Goal: Communication & Community: Answer question/provide support

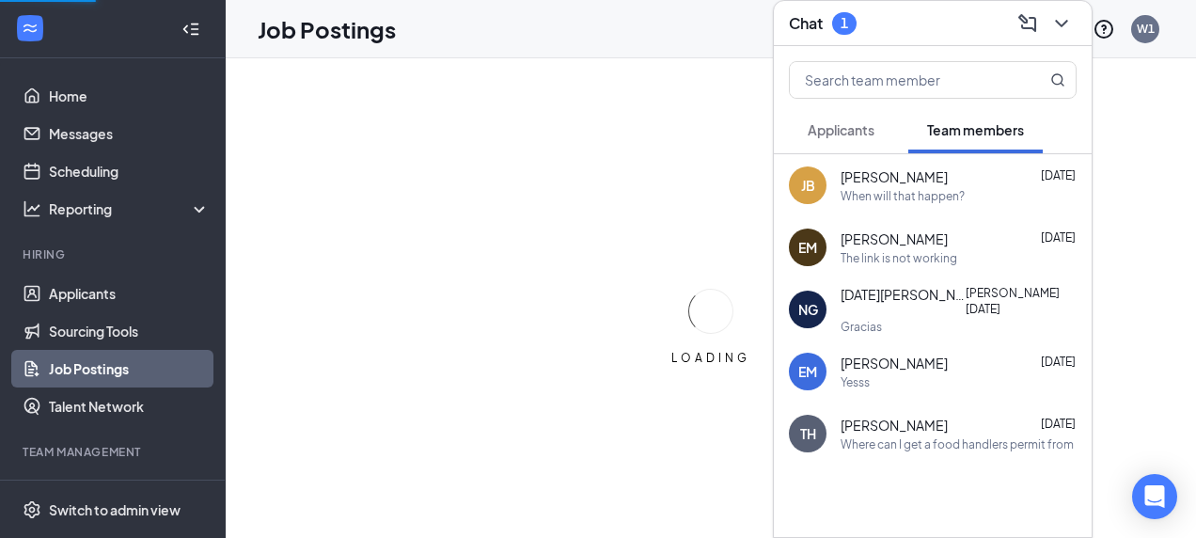
scroll to position [194, 0]
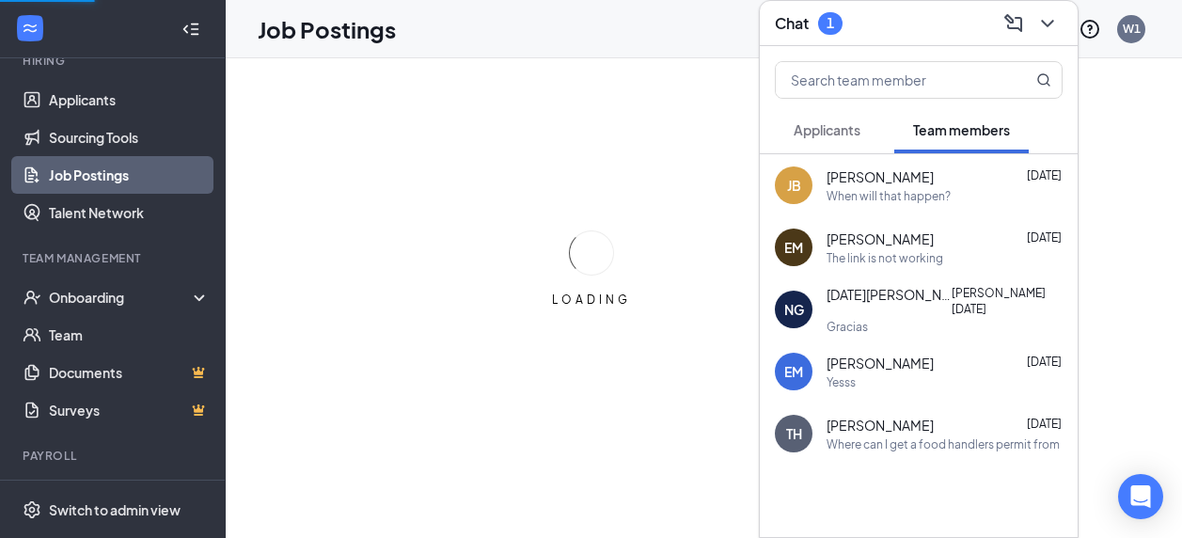
click at [35, 454] on div "Payroll" at bounding box center [114, 455] width 183 height 16
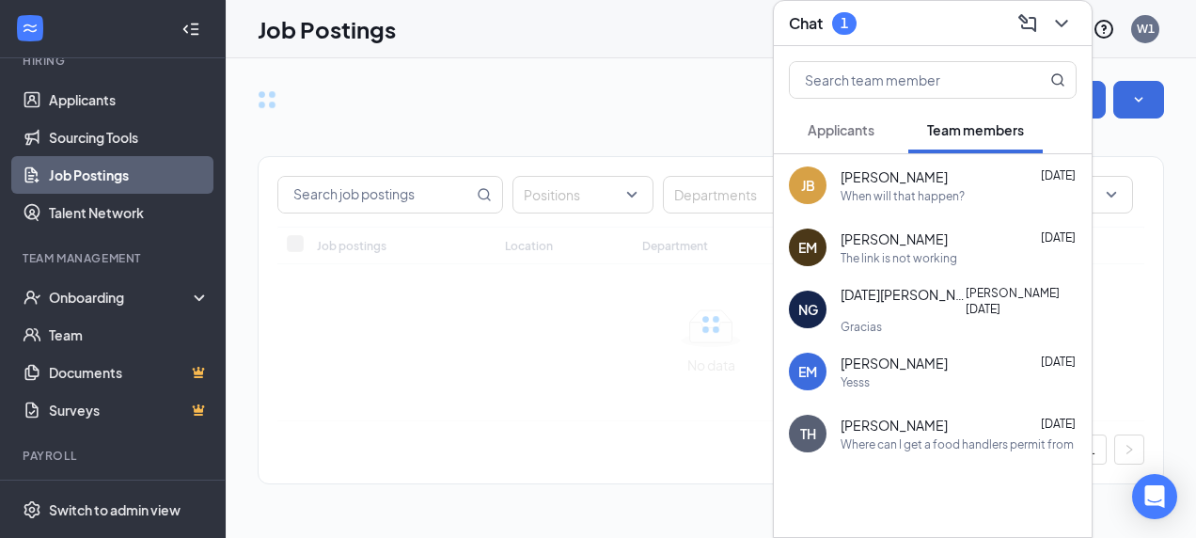
scroll to position [0, 0]
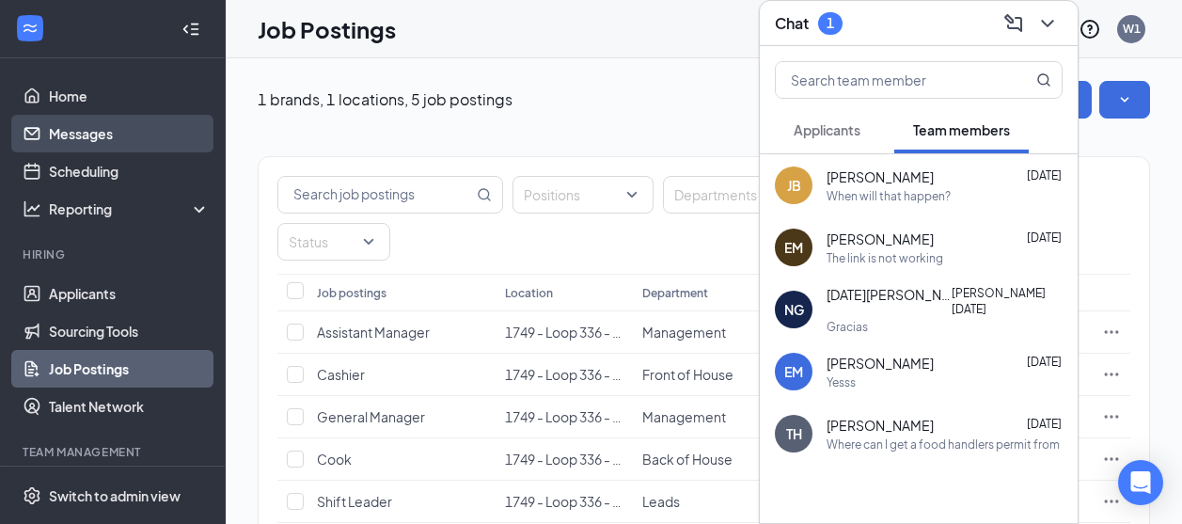
click at [51, 117] on link "Messages" at bounding box center [129, 134] width 161 height 38
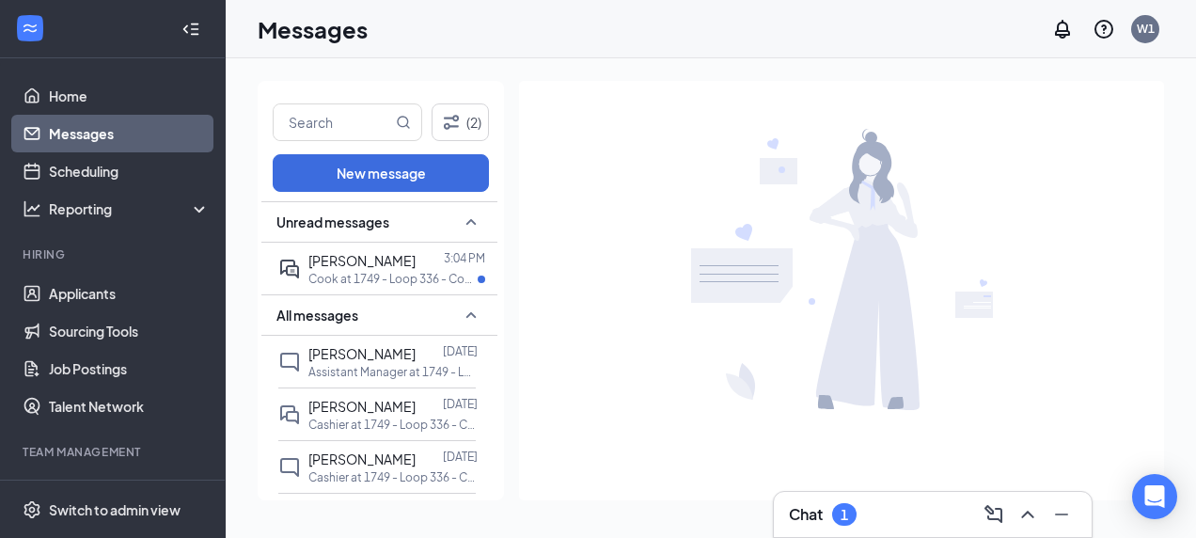
click at [800, 515] on h3 "Chat" at bounding box center [806, 514] width 34 height 21
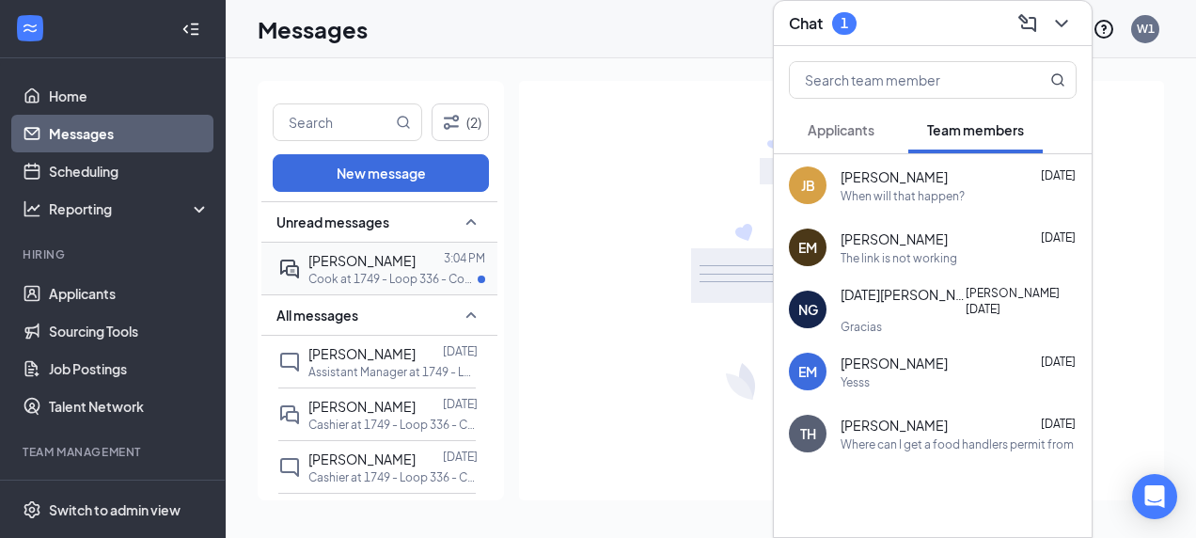
click at [443, 277] on p "Cook at 1749 - Loop 336 - Conroe" at bounding box center [392, 279] width 169 height 16
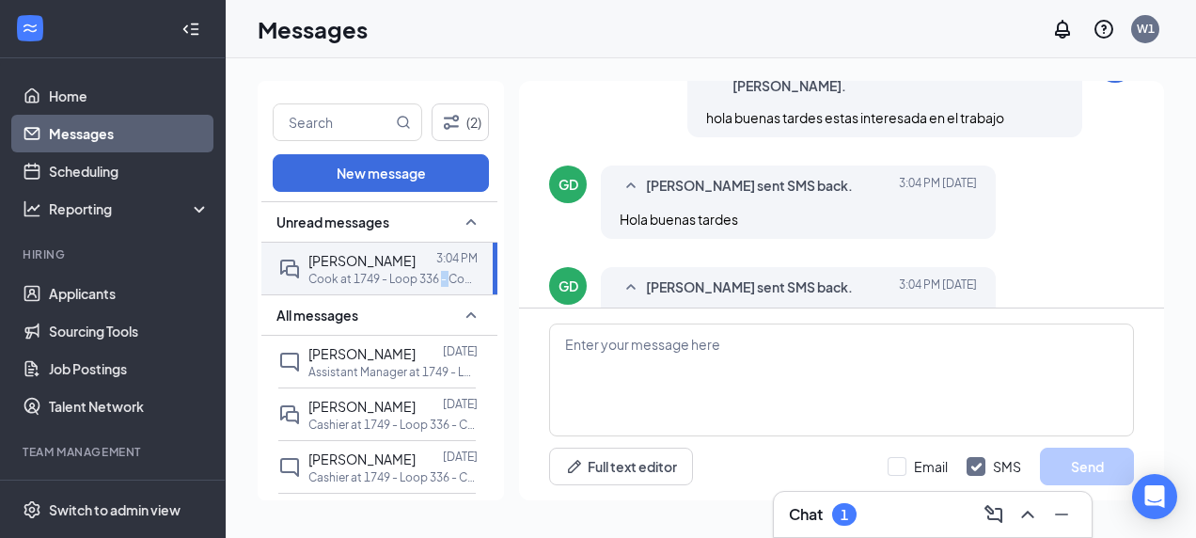
scroll to position [691, 0]
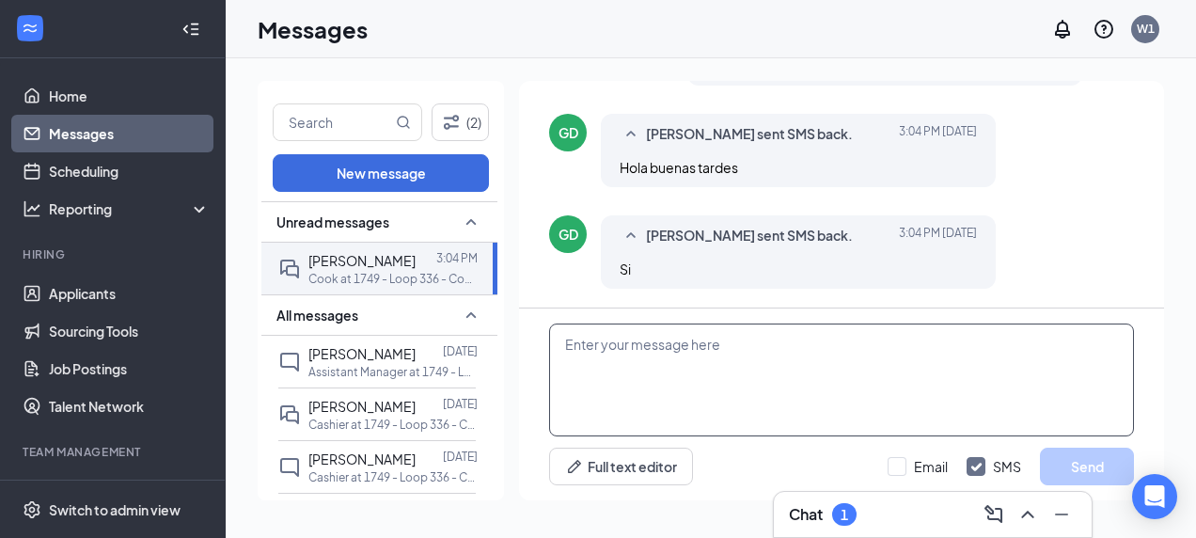
click at [637, 357] on textarea at bounding box center [841, 379] width 585 height 113
type textarea "n"
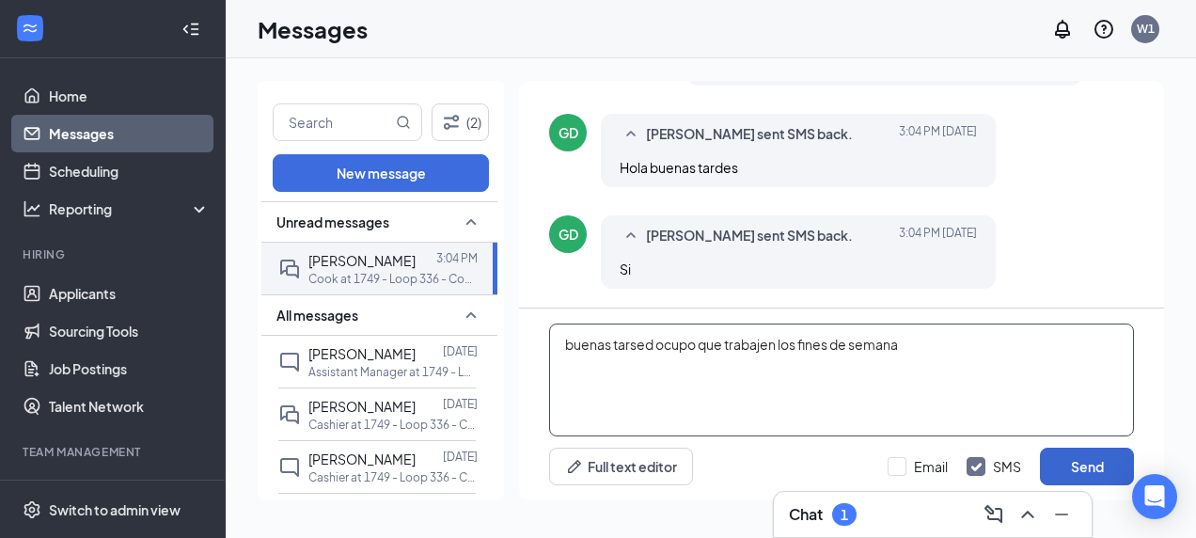
type textarea "buenas tarsed ocupo que trabajen los fines de semana"
click at [1091, 477] on button "Send" at bounding box center [1087, 466] width 94 height 38
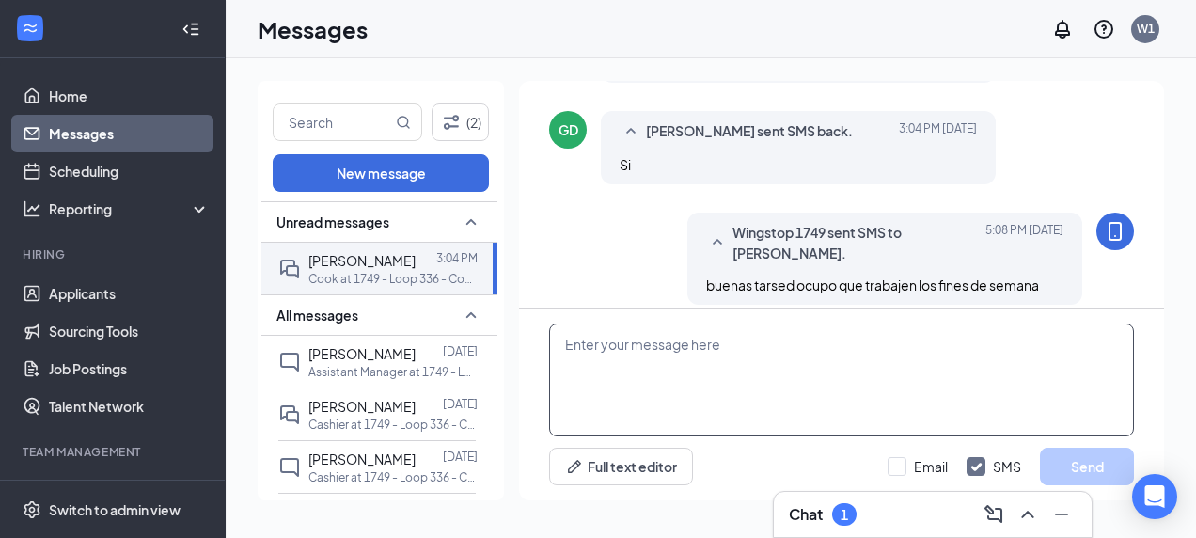
scroll to position [811, 0]
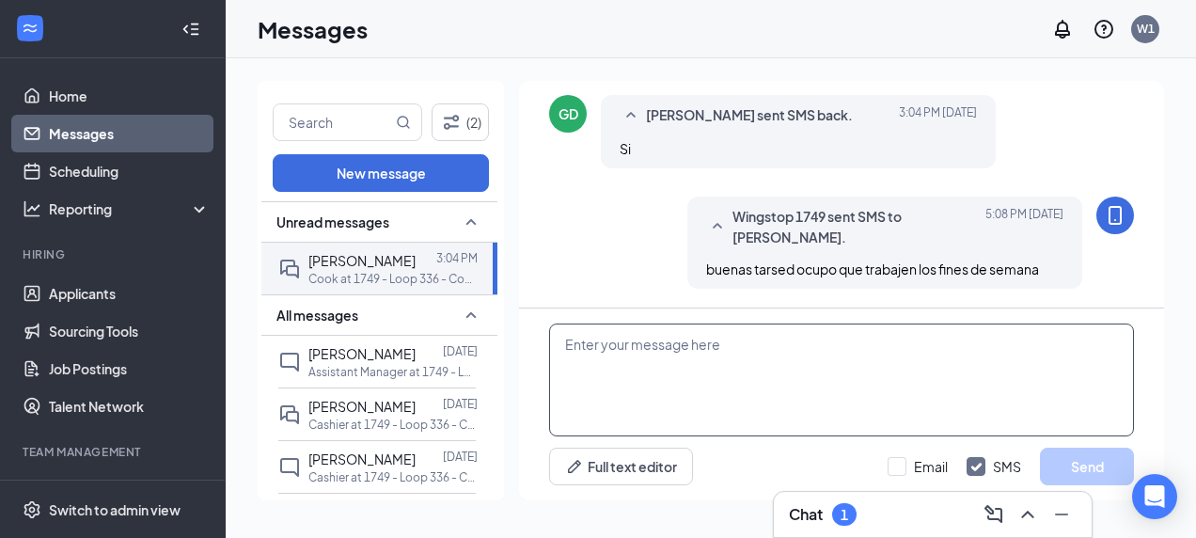
click at [685, 374] on textarea at bounding box center [841, 379] width 585 height 113
